Goal: Information Seeking & Learning: Learn about a topic

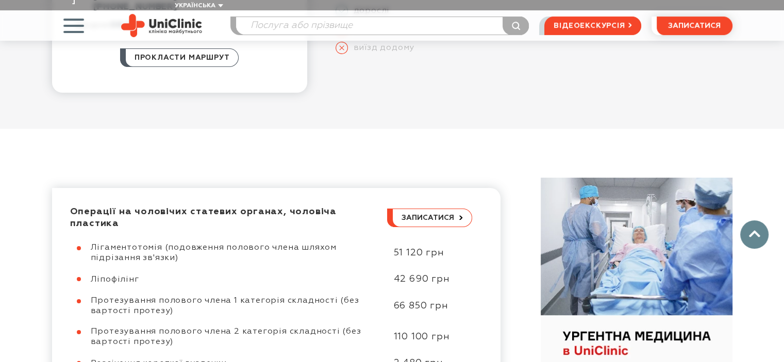
scroll to position [412, 0]
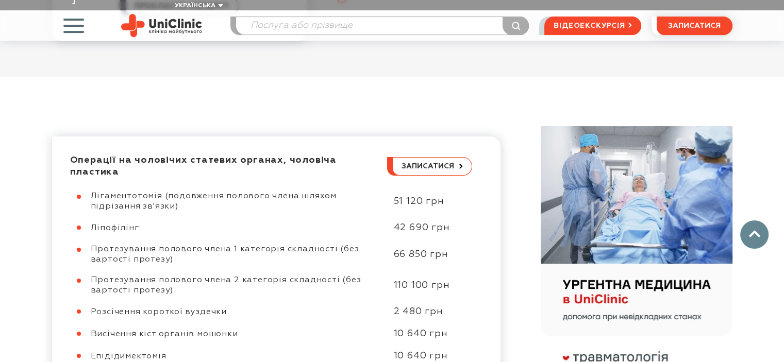
drag, startPoint x: 179, startPoint y: 236, endPoint x: 265, endPoint y: 247, distance: 87.2
click at [265, 247] on div "Протезування полового члена 1 категорія складності (без вартості протезу)" at bounding box center [237, 254] width 293 height 21
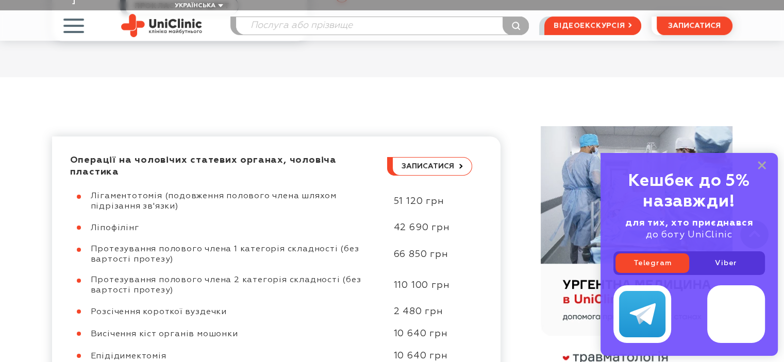
drag, startPoint x: 274, startPoint y: 232, endPoint x: 322, endPoint y: 246, distance: 49.9
click at [326, 244] on div "Протезування полового члена 1 категорія складності (без вартості протезу)" at bounding box center [237, 254] width 293 height 21
click at [322, 246] on div "Протезування полового члена 1 категорія складності (без вартості протезу)" at bounding box center [237, 254] width 293 height 21
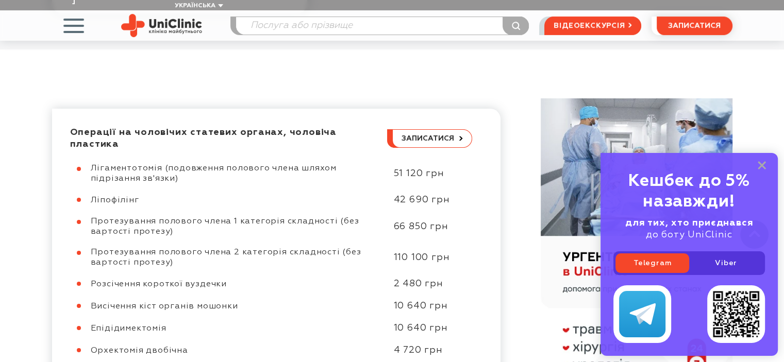
scroll to position [464, 0]
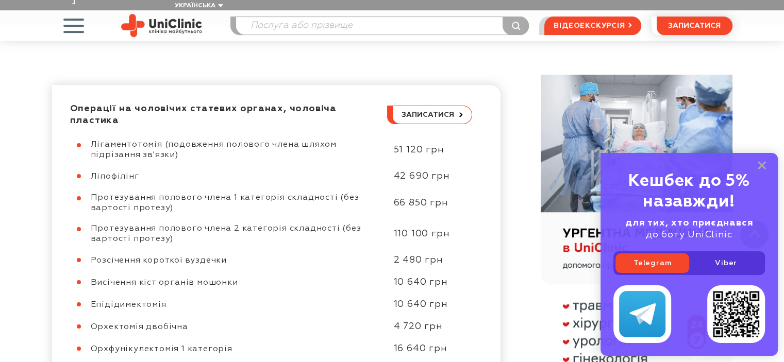
drag, startPoint x: 180, startPoint y: 213, endPoint x: 216, endPoint y: 226, distance: 39.0
click at [216, 226] on div "Протезування полового члена 2 категорія складності (без вартості протезу)" at bounding box center [237, 234] width 293 height 21
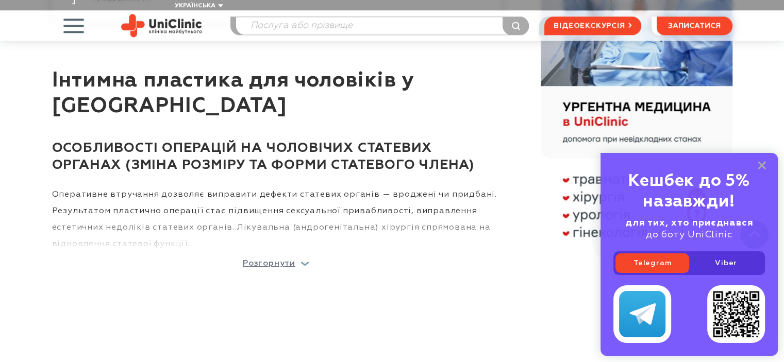
scroll to position [1082, 0]
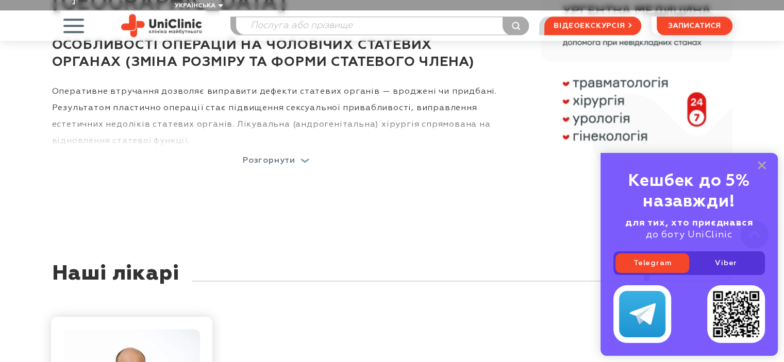
click at [260, 157] on p "Розгорнути" at bounding box center [269, 161] width 53 height 8
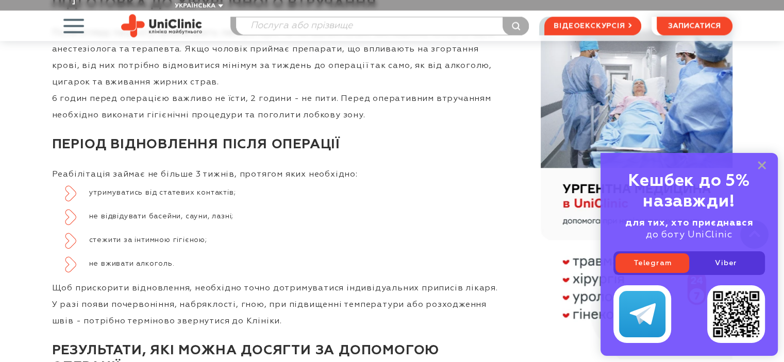
scroll to position [1890, 0]
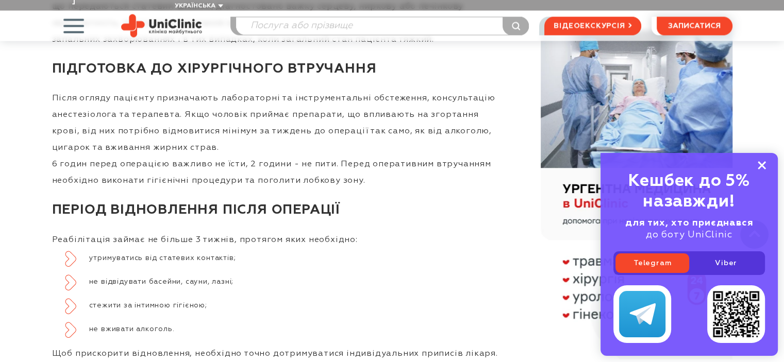
click at [765, 164] on icon at bounding box center [761, 165] width 8 height 9
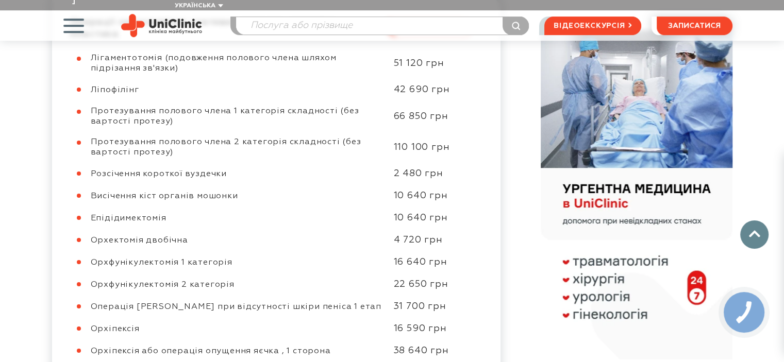
click at [421, 168] on div "2 480 грн" at bounding box center [427, 174] width 89 height 12
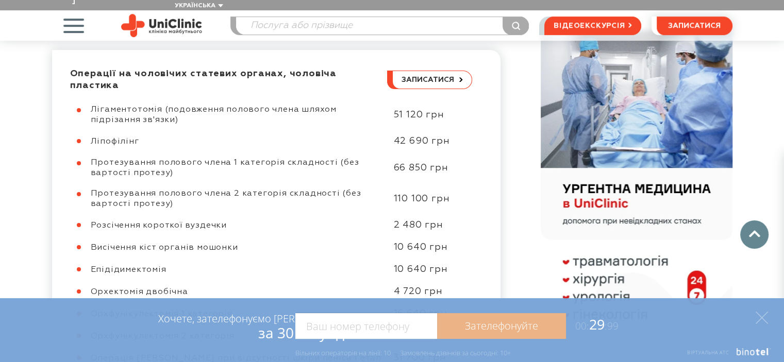
drag, startPoint x: 406, startPoint y: 183, endPoint x: 150, endPoint y: 183, distance: 255.1
click at [150, 189] on div "Протезування полового члена 2 категорія складності (без вартості протезу) 110 1…" at bounding box center [271, 199] width 402 height 21
click at [151, 190] on span "Протезування полового члена 2 категорія складності (без вартості протезу)" at bounding box center [226, 199] width 271 height 19
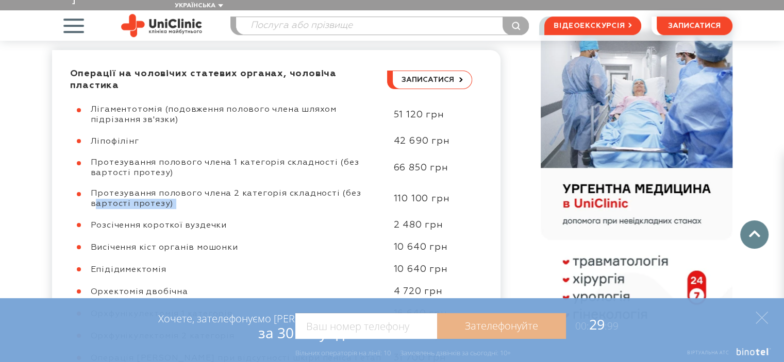
click at [151, 190] on span "Протезування полового члена 2 категорія складності (без вартості протезу)" at bounding box center [226, 199] width 271 height 19
click at [139, 192] on span "Протезування полового члена 2 категорія складності (без вартості протезу)" at bounding box center [226, 199] width 271 height 19
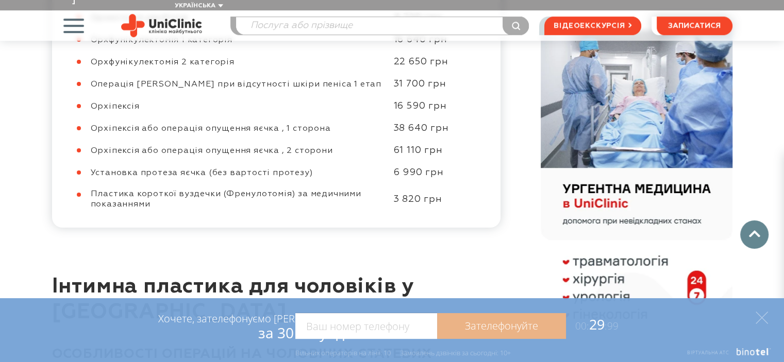
scroll to position [876, 0]
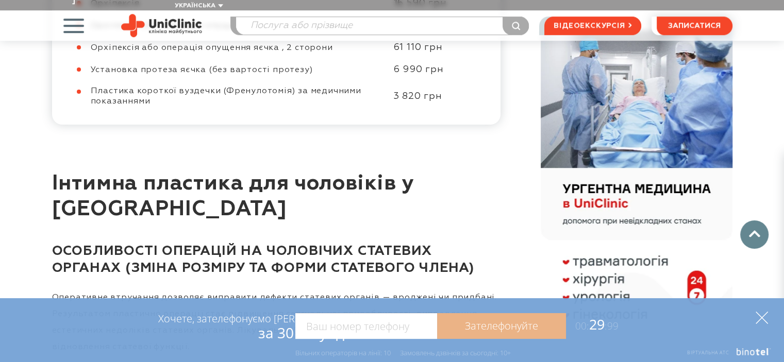
click at [763, 316] on polygon at bounding box center [761, 318] width 12 height 12
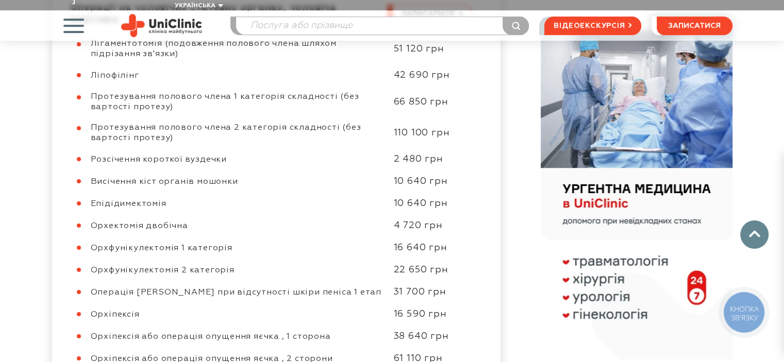
scroll to position [515, 0]
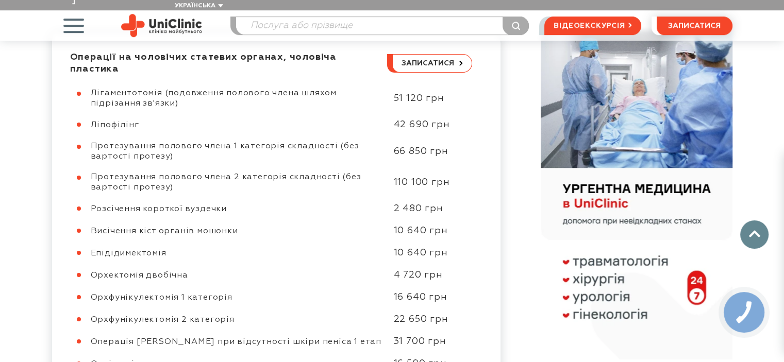
drag, startPoint x: 226, startPoint y: 162, endPoint x: 92, endPoint y: 165, distance: 134.5
click at [92, 173] on span "Протезування полового члена 2 категорія складності (без вартості протезу)" at bounding box center [226, 182] width 271 height 19
